Goal: Task Accomplishment & Management: Complete application form

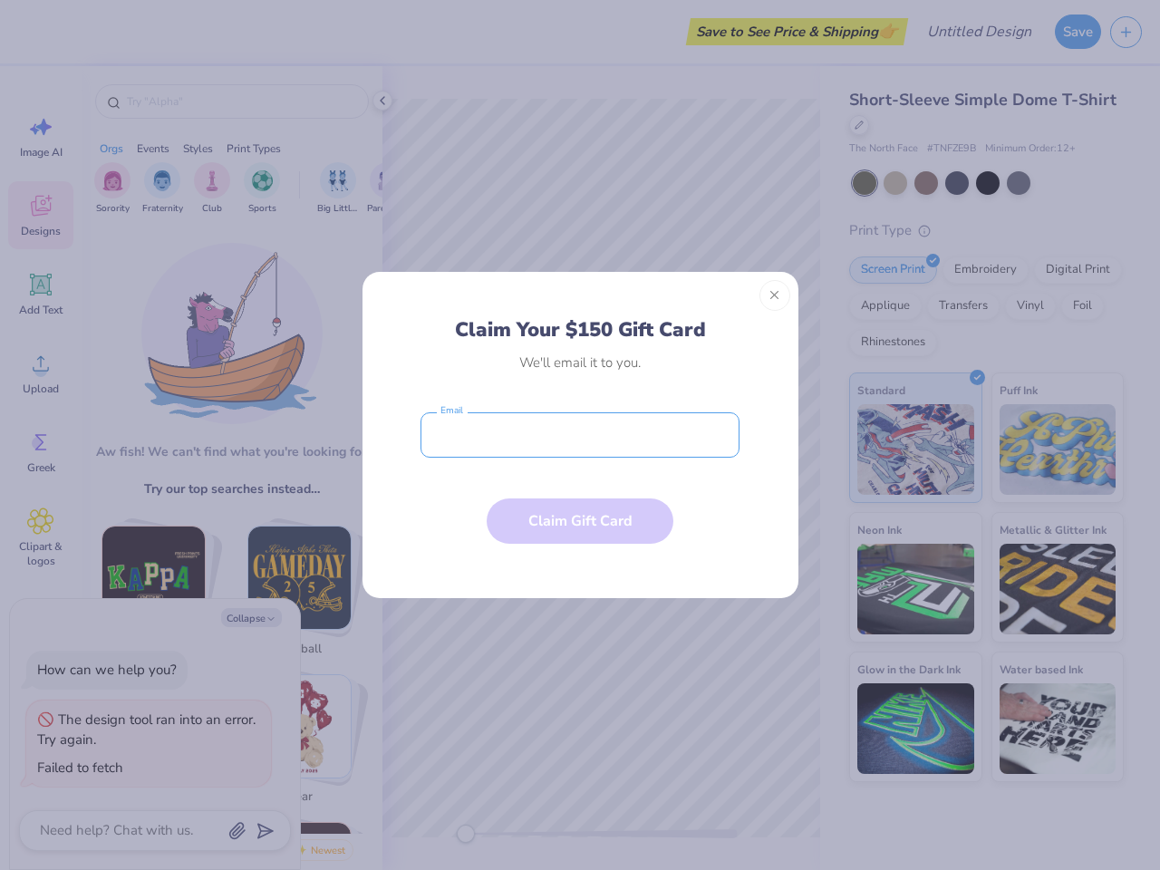
type textarea "x"
click at [580, 435] on input "email" at bounding box center [580, 434] width 319 height 45
click at [775, 295] on button "Close" at bounding box center [775, 295] width 31 height 31
